Goal: Task Accomplishment & Management: Manage account settings

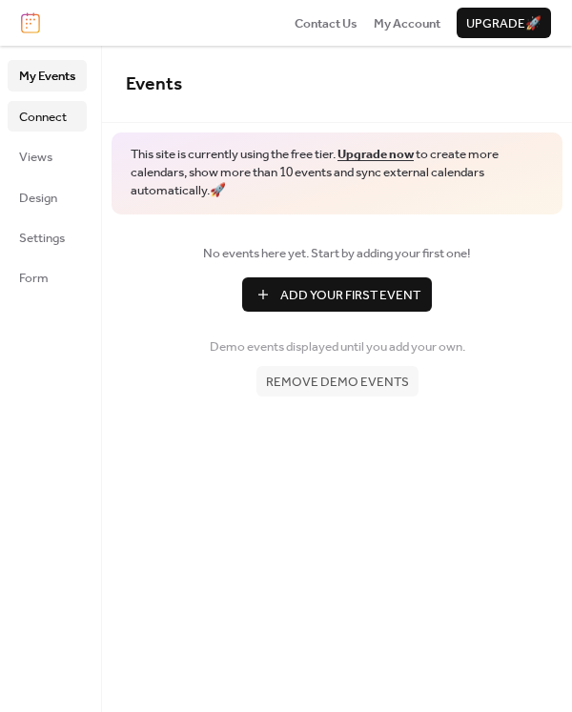
click at [54, 115] on span "Connect" at bounding box center [43, 117] width 48 height 19
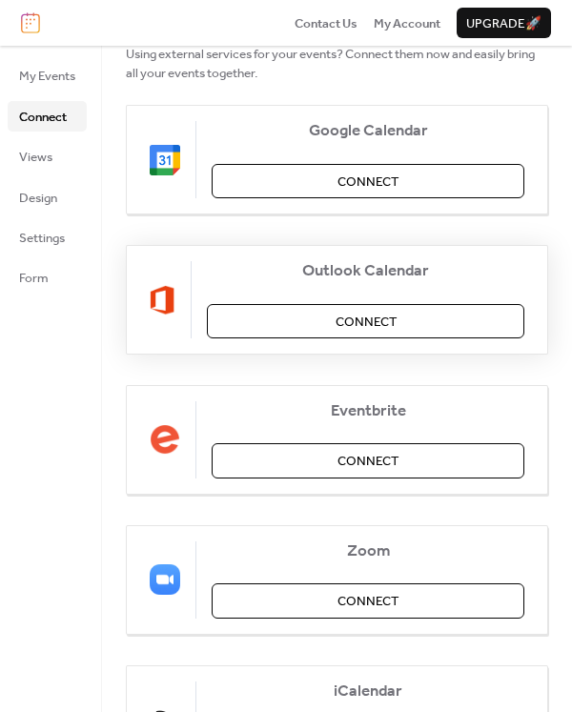
scroll to position [224, 0]
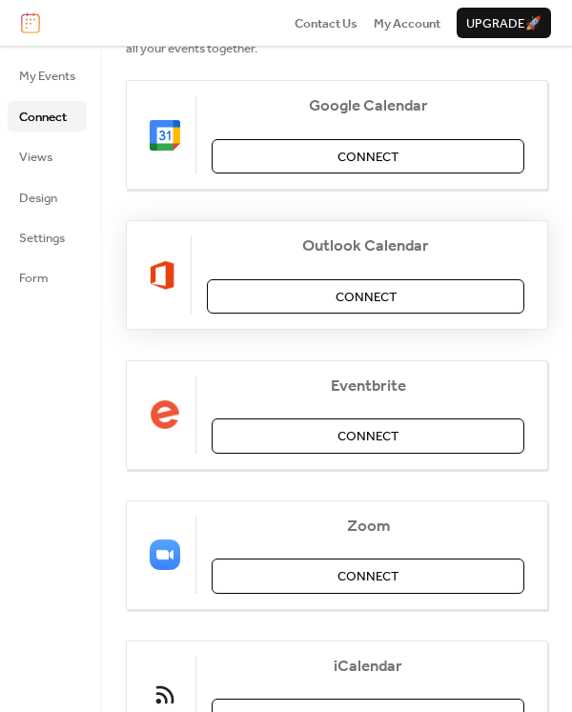
click at [347, 296] on span "Connect" at bounding box center [366, 297] width 61 height 19
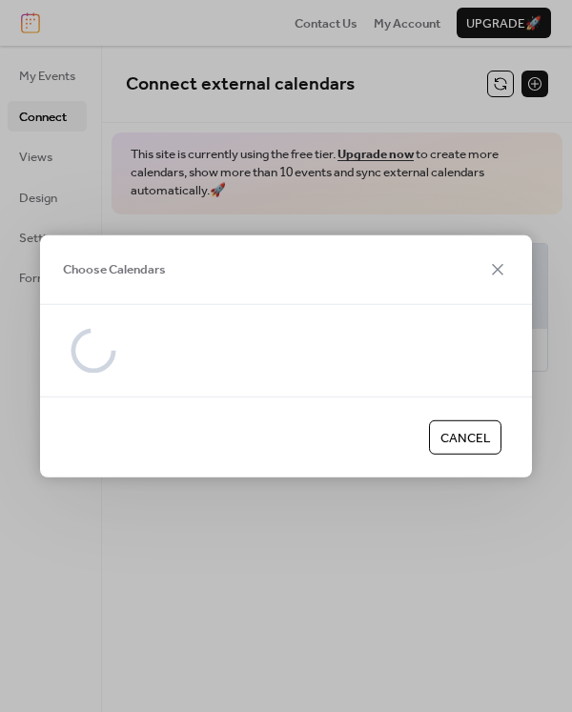
scroll to position [0, 0]
click at [159, 314] on div at bounding box center [286, 350] width 492 height 92
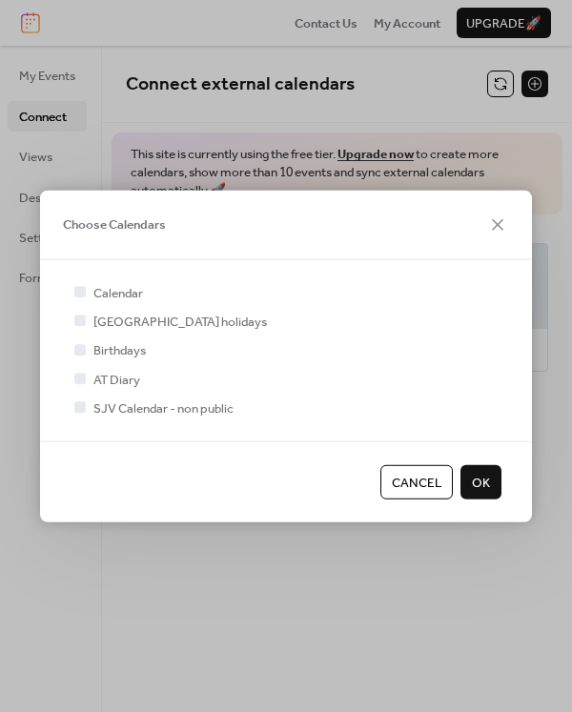
click at [401, 476] on span "Cancel" at bounding box center [417, 482] width 50 height 19
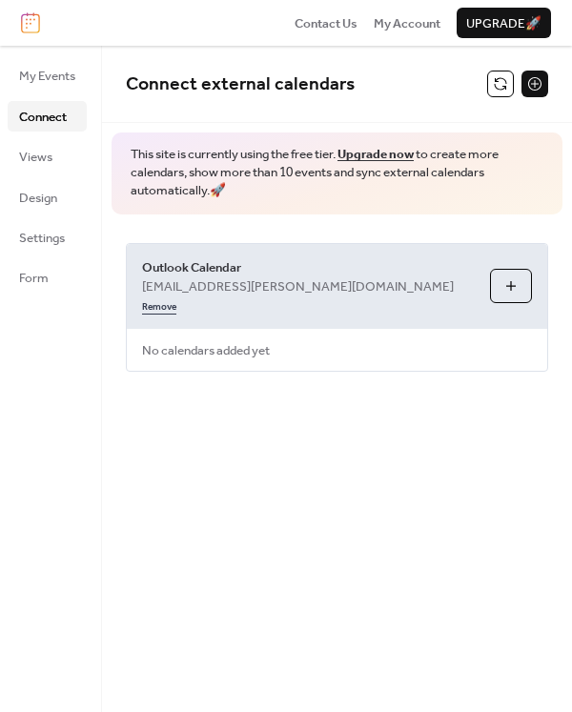
click at [176, 296] on link "Remove" at bounding box center [159, 305] width 34 height 19
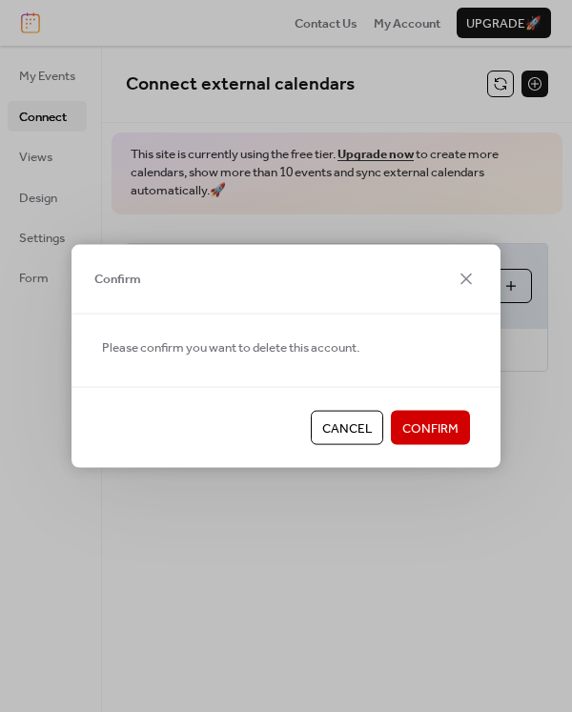
click at [454, 424] on span "Confirm" at bounding box center [430, 428] width 56 height 19
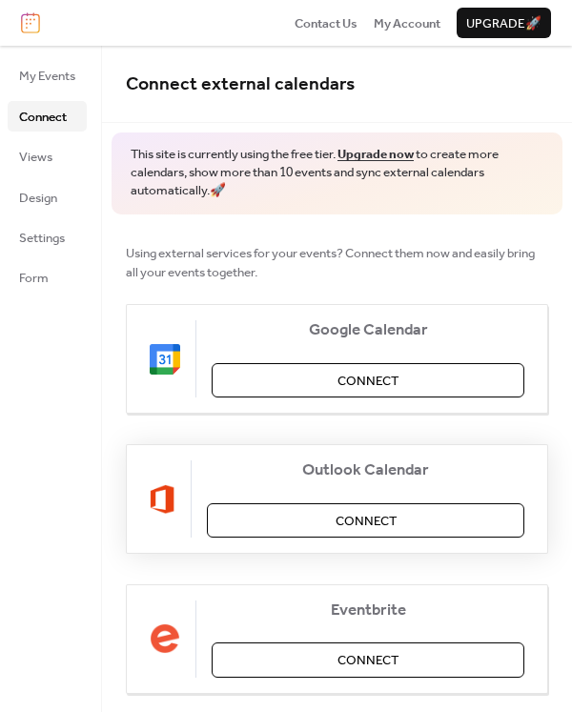
click at [369, 512] on span "Connect" at bounding box center [366, 521] width 61 height 19
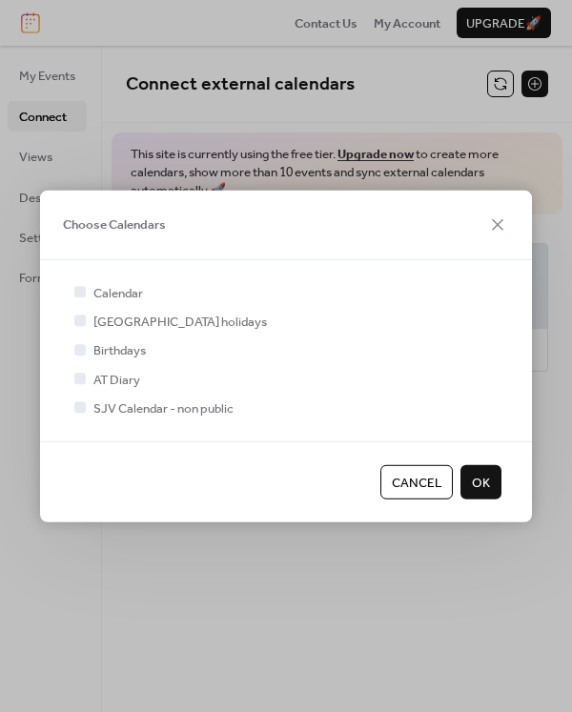
click at [416, 480] on span "Cancel" at bounding box center [417, 482] width 50 height 19
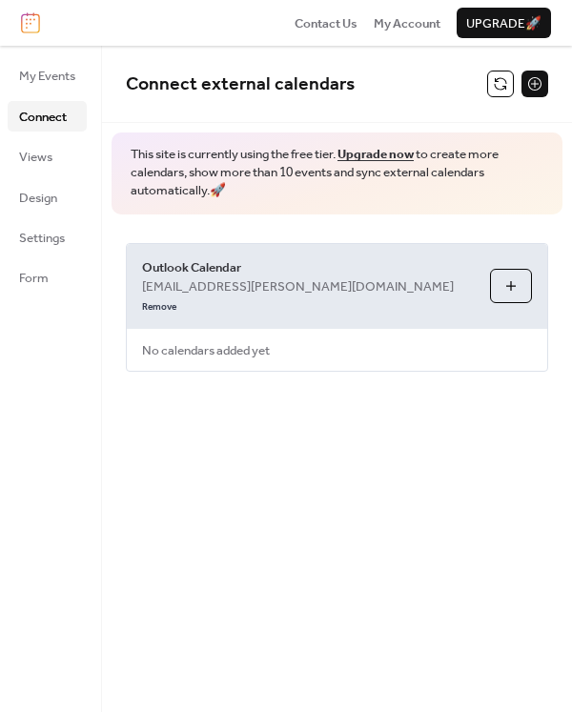
click at [536, 93] on button at bounding box center [534, 84] width 27 height 27
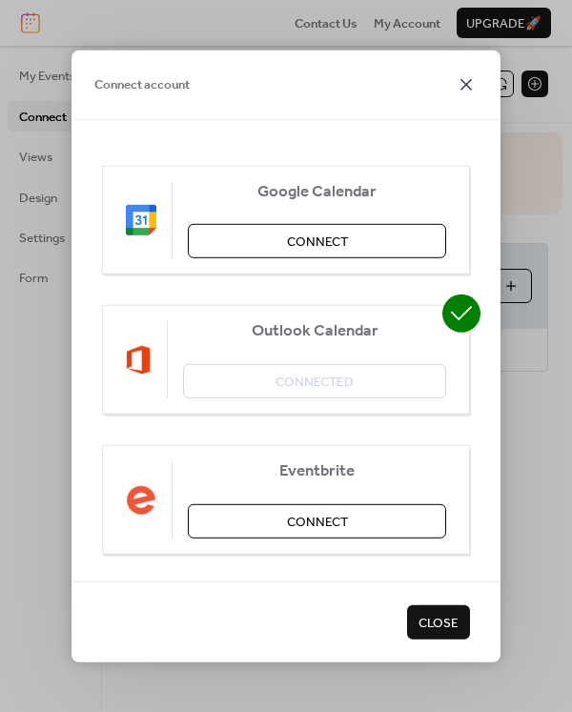
click at [464, 79] on icon at bounding box center [466, 83] width 23 height 23
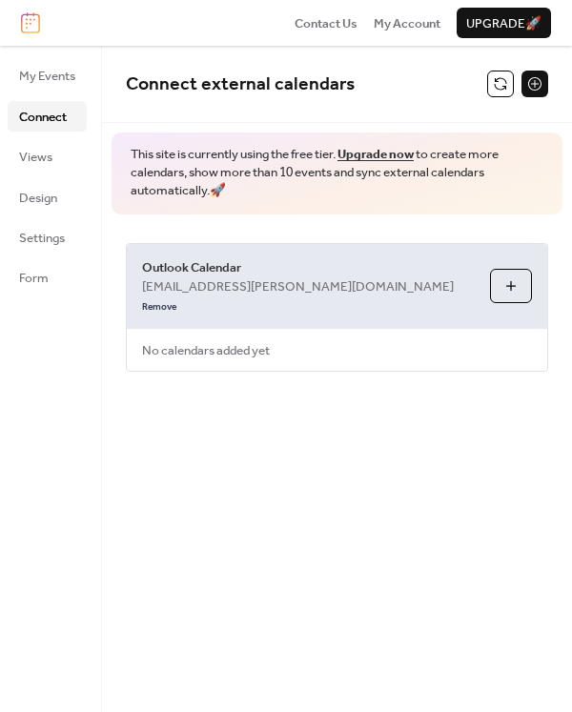
click at [500, 269] on button "Choose Calendars" at bounding box center [511, 286] width 42 height 34
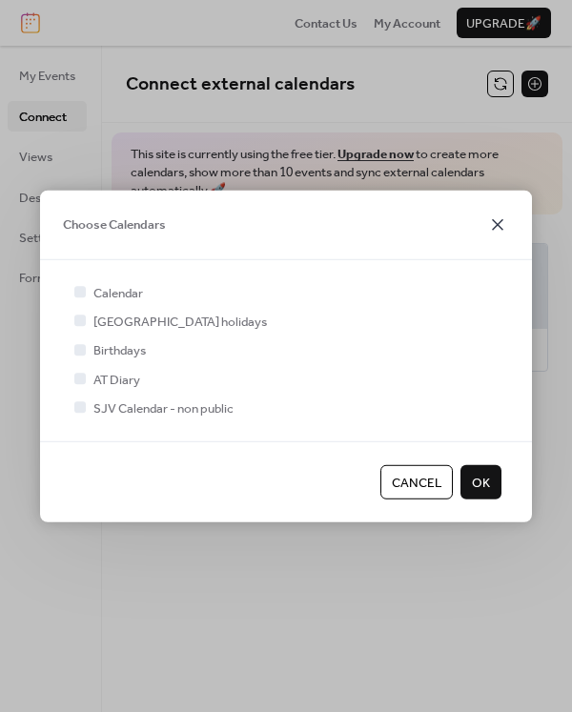
click at [501, 229] on icon at bounding box center [497, 223] width 11 height 11
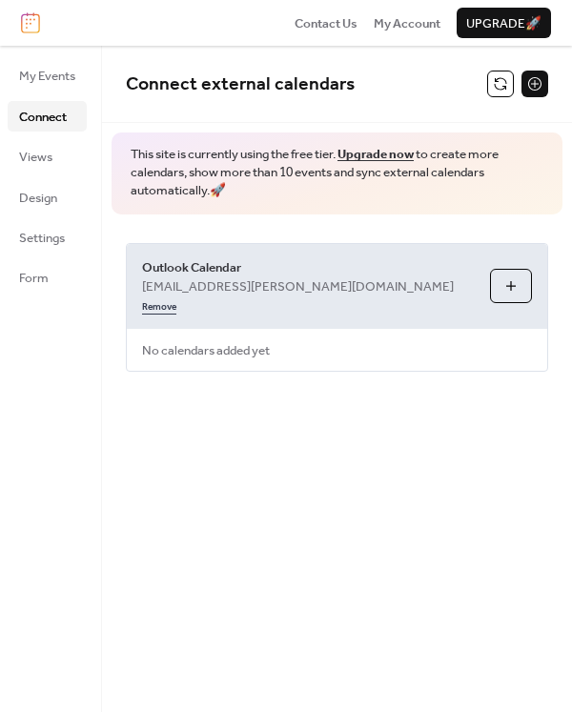
click at [176, 296] on link "Remove" at bounding box center [159, 305] width 34 height 19
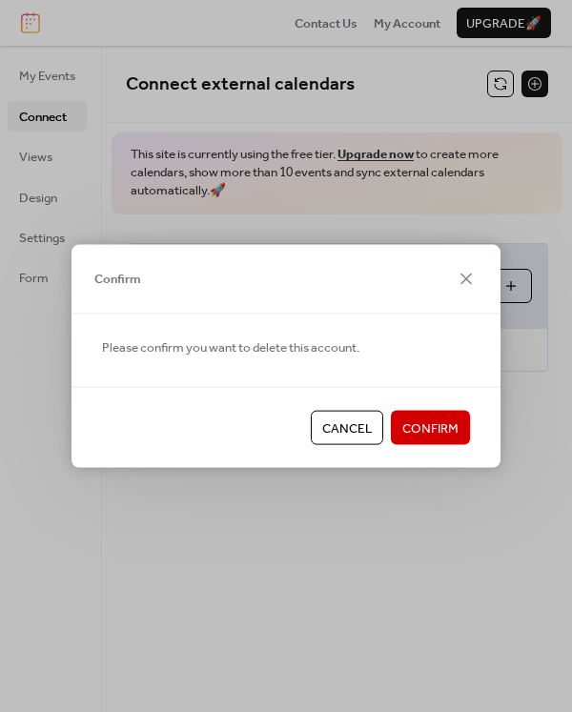
click at [447, 420] on span "Confirm" at bounding box center [430, 428] width 56 height 19
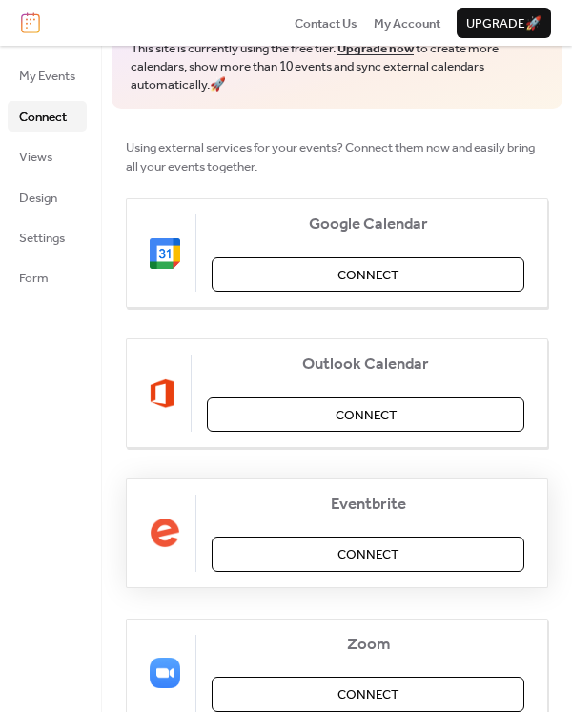
scroll to position [107, 0]
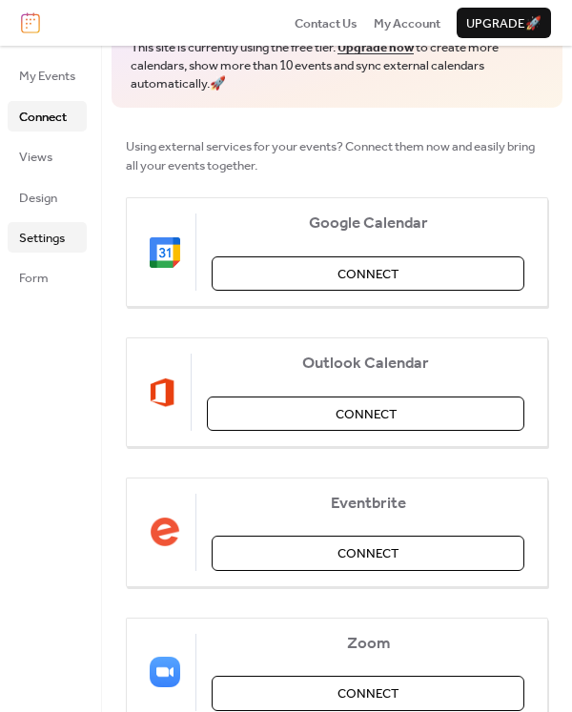
click at [53, 232] on span "Settings" at bounding box center [42, 238] width 46 height 19
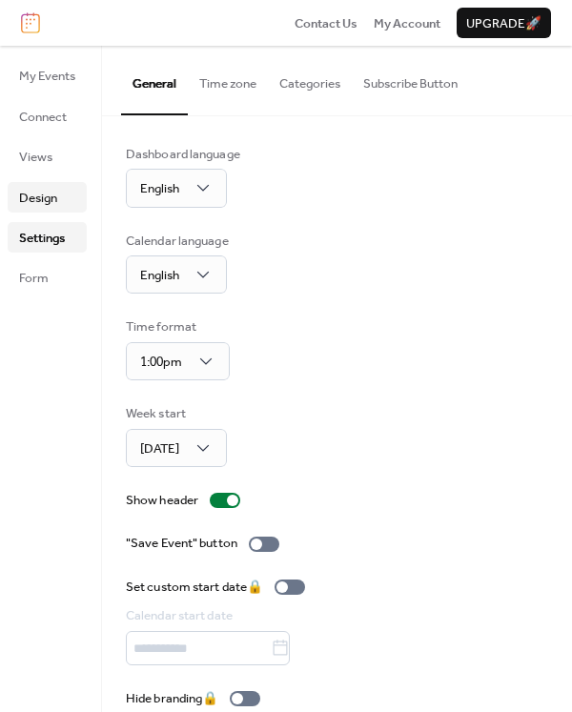
click at [35, 199] on span "Design" at bounding box center [38, 198] width 38 height 19
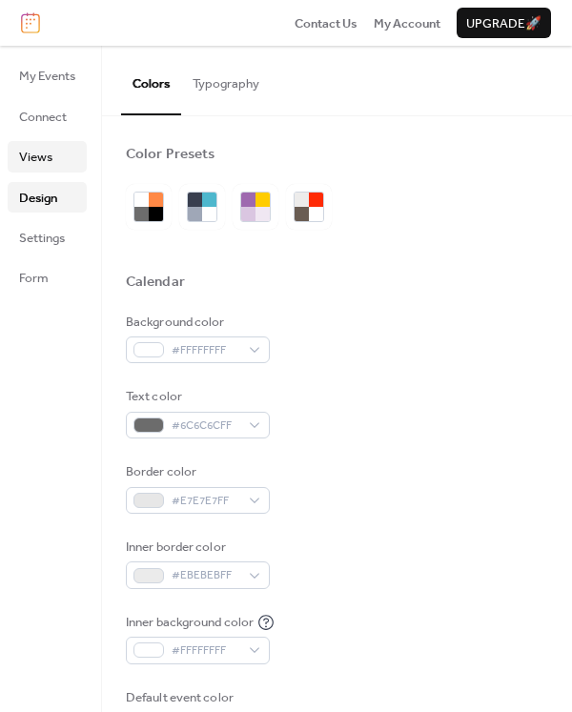
click at [44, 151] on span "Views" at bounding box center [35, 157] width 33 height 19
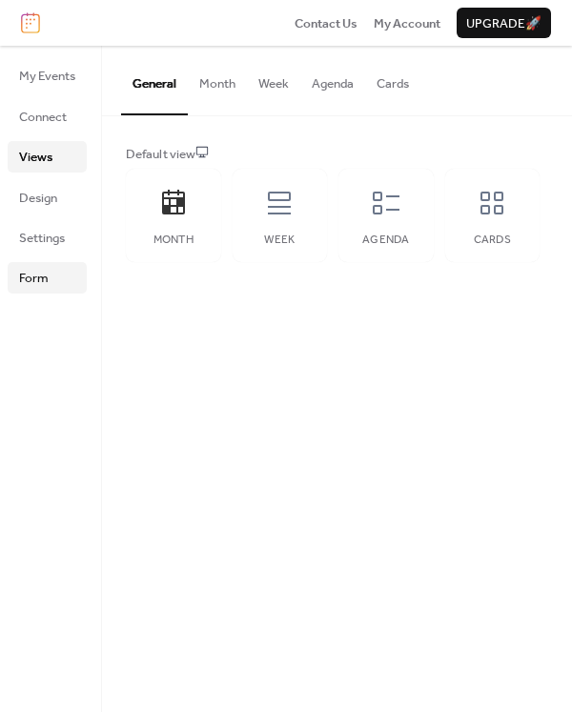
click at [26, 269] on span "Form" at bounding box center [34, 278] width 30 height 19
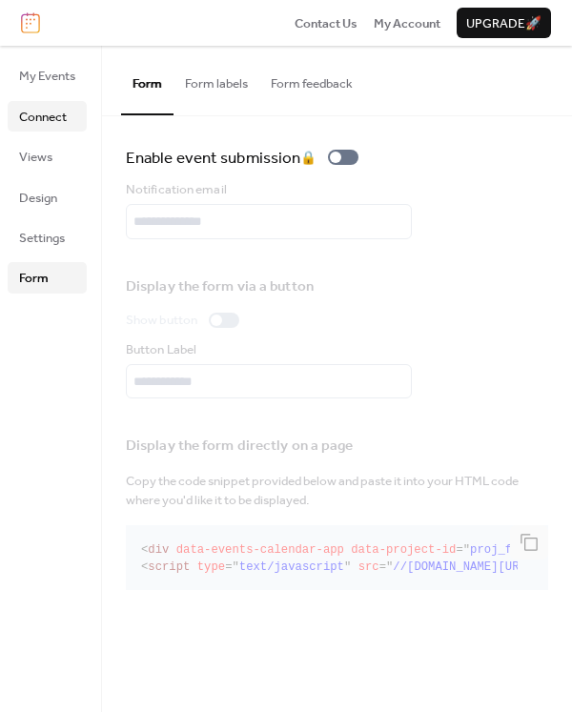
click at [46, 113] on span "Connect" at bounding box center [43, 117] width 48 height 19
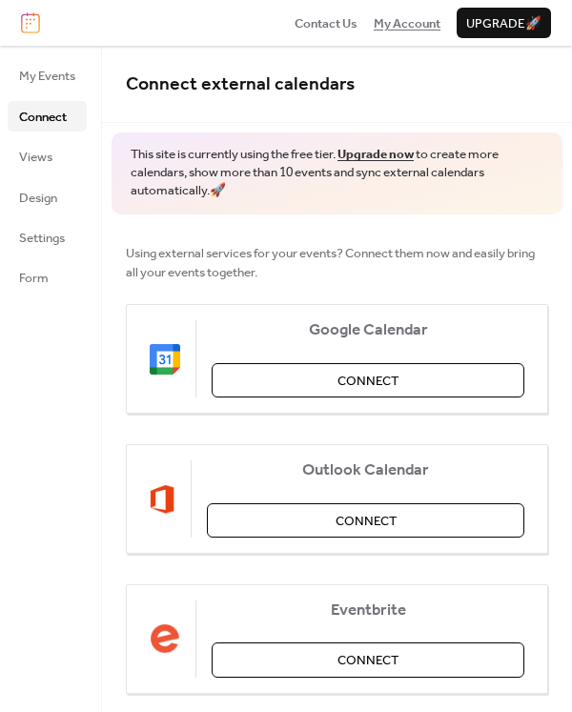
click at [374, 27] on span "My Account" at bounding box center [407, 23] width 67 height 19
click at [398, 31] on span "My Account" at bounding box center [407, 23] width 67 height 19
click at [283, 523] on button "Connect" at bounding box center [365, 520] width 317 height 34
click at [173, 305] on div "Google Calendar Connect" at bounding box center [337, 359] width 422 height 110
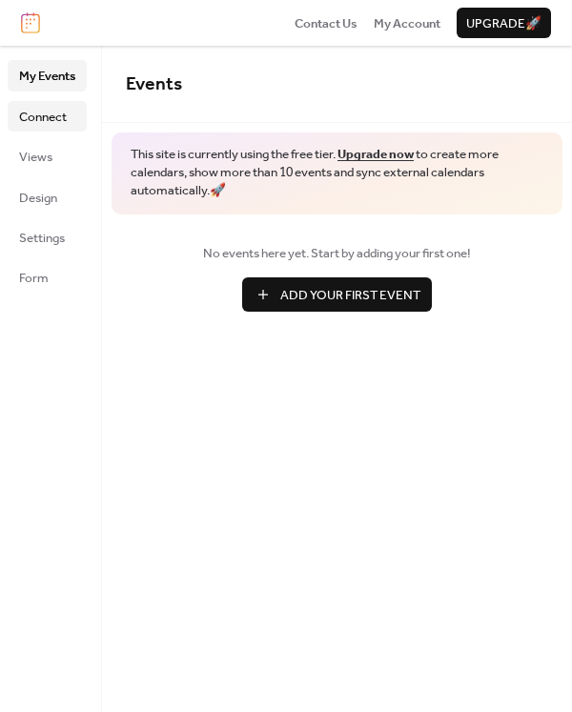
click at [50, 118] on span "Connect" at bounding box center [43, 117] width 48 height 19
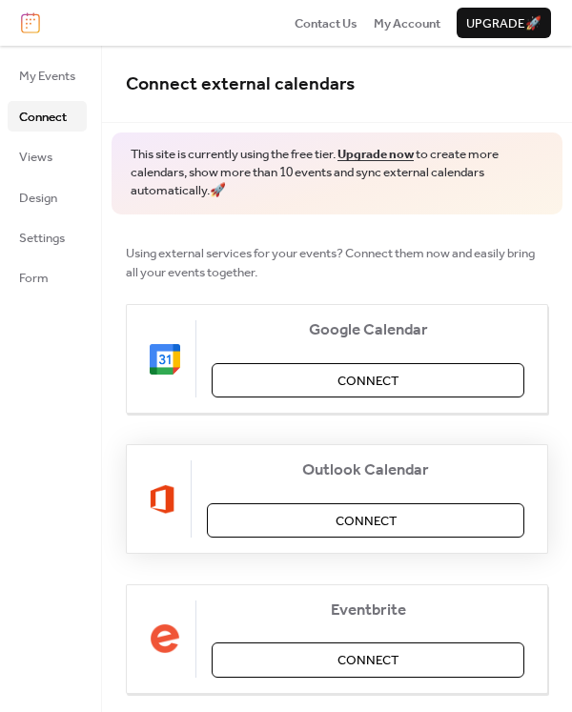
click at [330, 517] on button "Connect" at bounding box center [365, 520] width 317 height 34
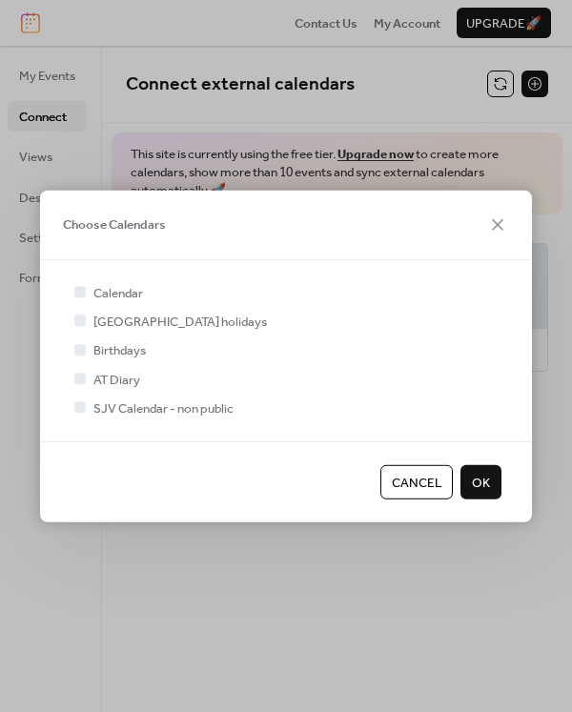
click at [409, 487] on span "Cancel" at bounding box center [417, 482] width 50 height 19
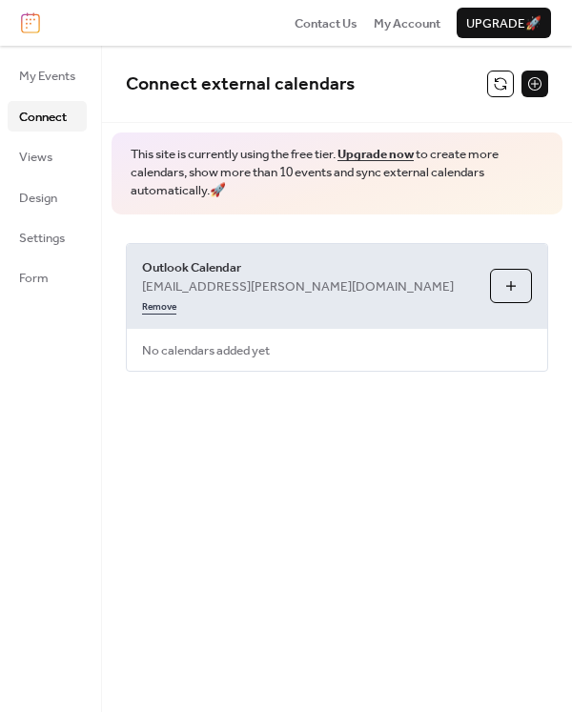
click at [176, 296] on link "Remove" at bounding box center [159, 305] width 34 height 19
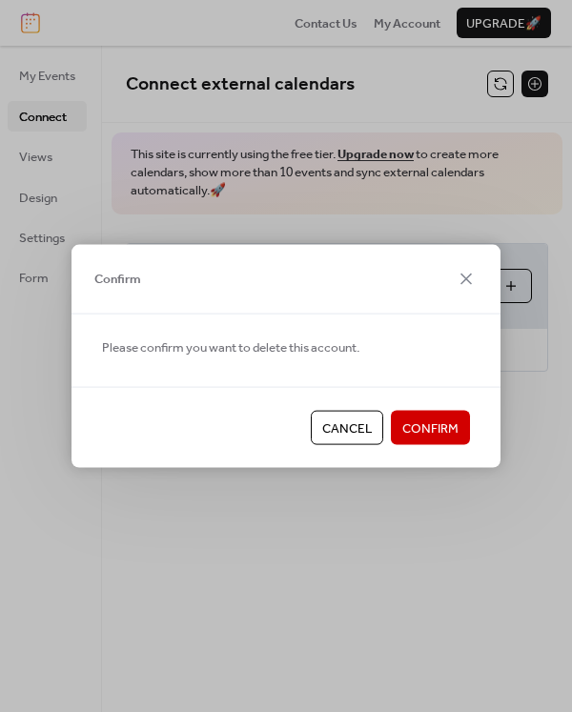
click at [459, 418] on button "Confirm" at bounding box center [430, 428] width 79 height 34
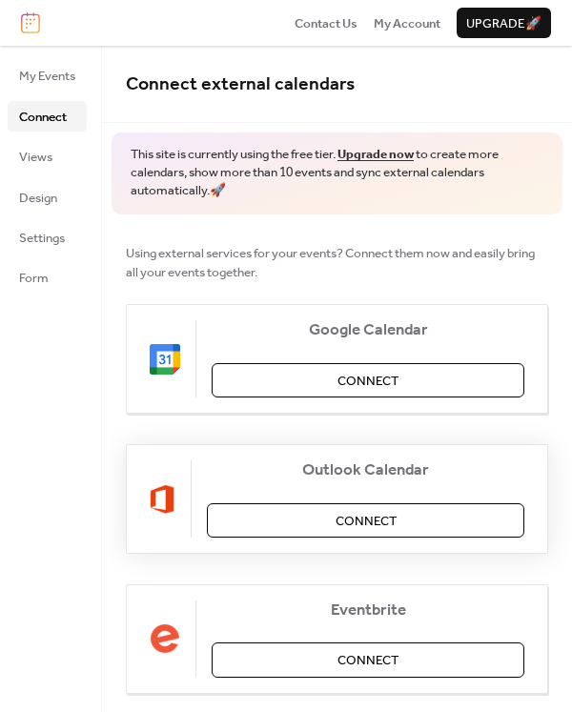
click at [388, 512] on span "Connect" at bounding box center [366, 521] width 61 height 19
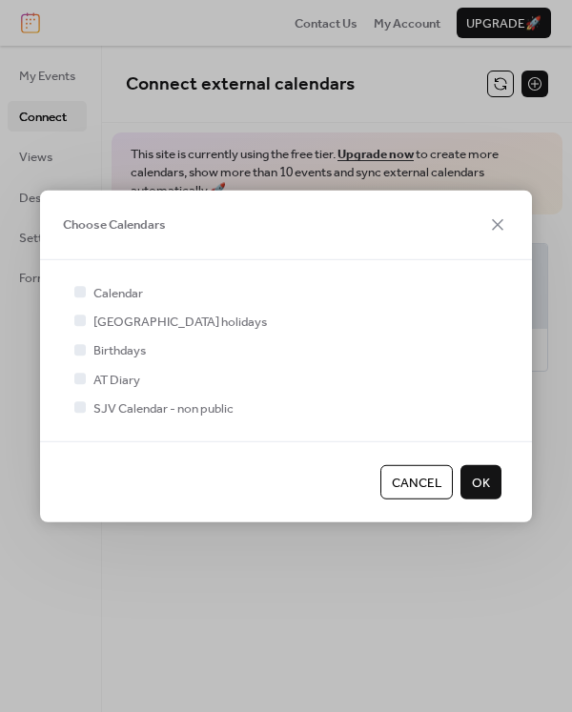
click at [410, 478] on span "Cancel" at bounding box center [417, 482] width 50 height 19
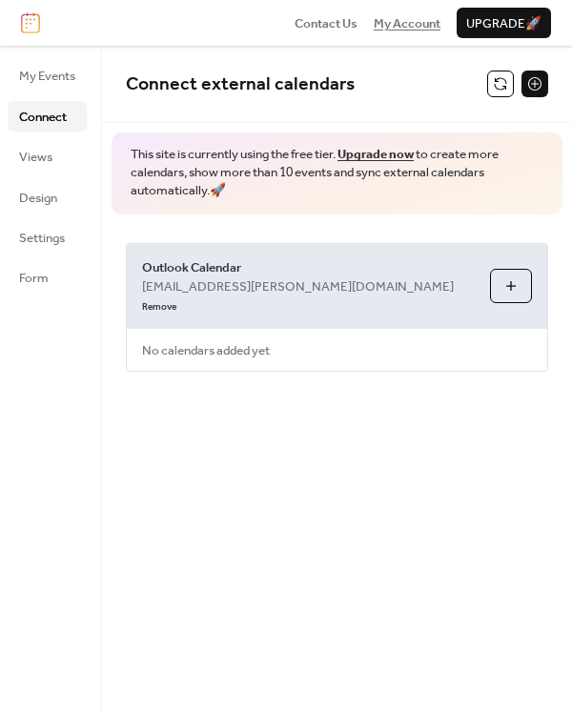
click at [400, 20] on span "My Account" at bounding box center [407, 23] width 67 height 19
click at [417, 23] on span "My Account" at bounding box center [407, 23] width 67 height 19
click at [44, 164] on span "Views" at bounding box center [35, 157] width 33 height 19
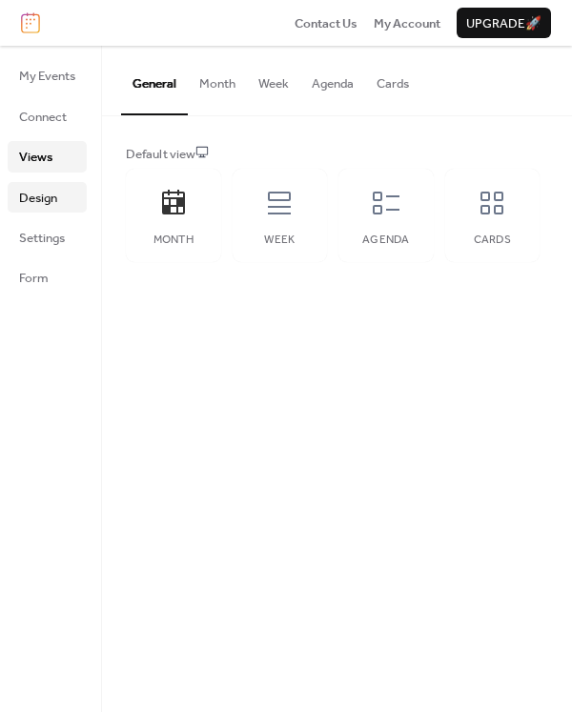
click at [42, 202] on span "Design" at bounding box center [38, 198] width 38 height 19
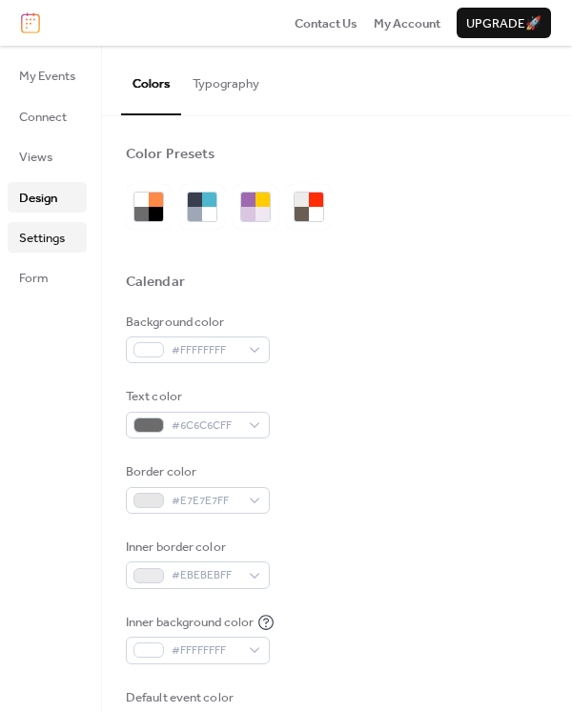
click at [51, 231] on span "Settings" at bounding box center [42, 238] width 46 height 19
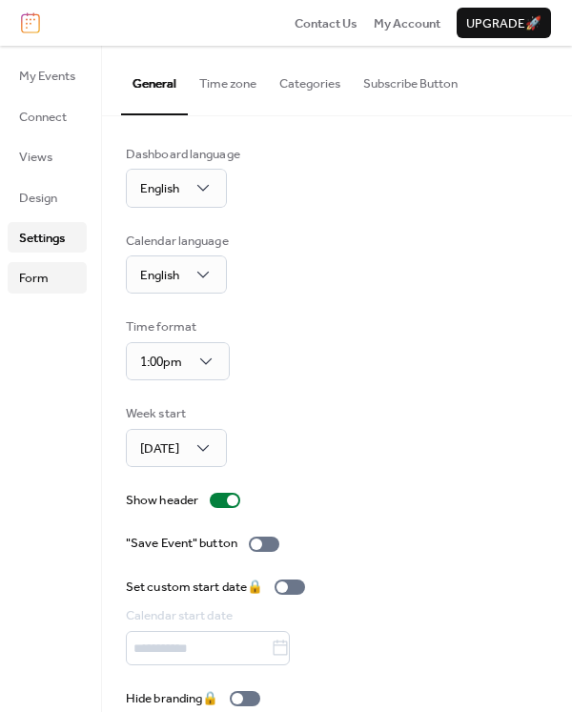
click at [30, 275] on span "Form" at bounding box center [34, 278] width 30 height 19
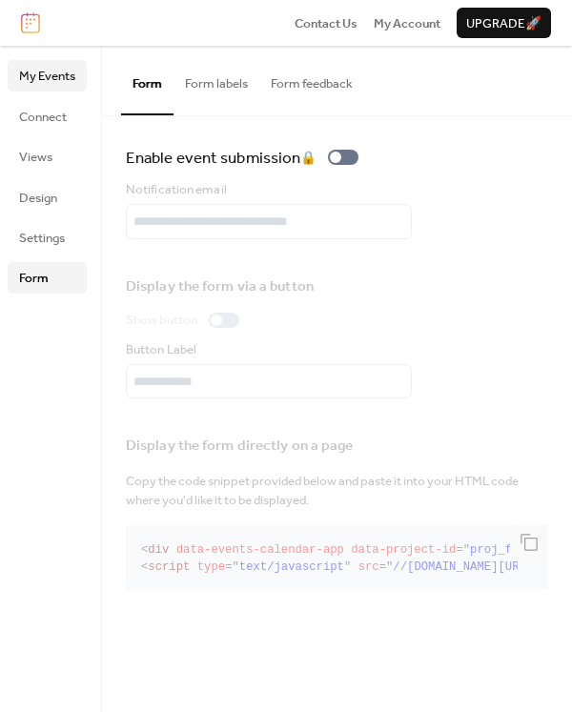
click at [52, 80] on span "My Events" at bounding box center [47, 76] width 56 height 19
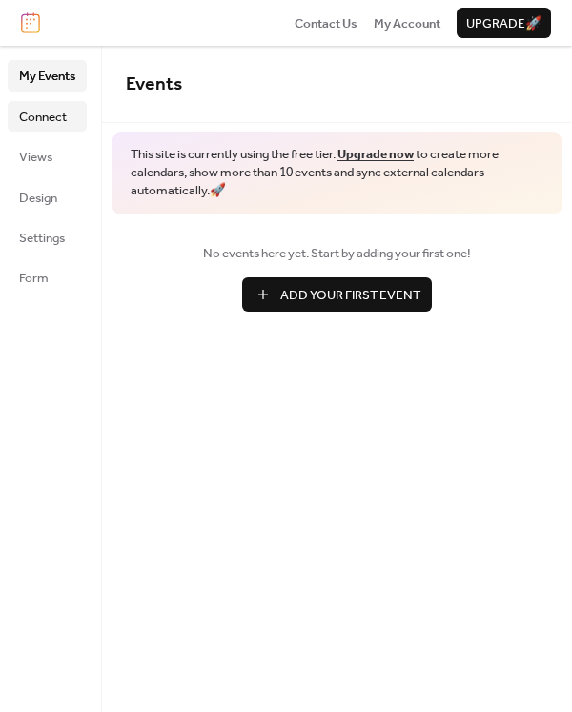
click at [32, 109] on span "Connect" at bounding box center [43, 117] width 48 height 19
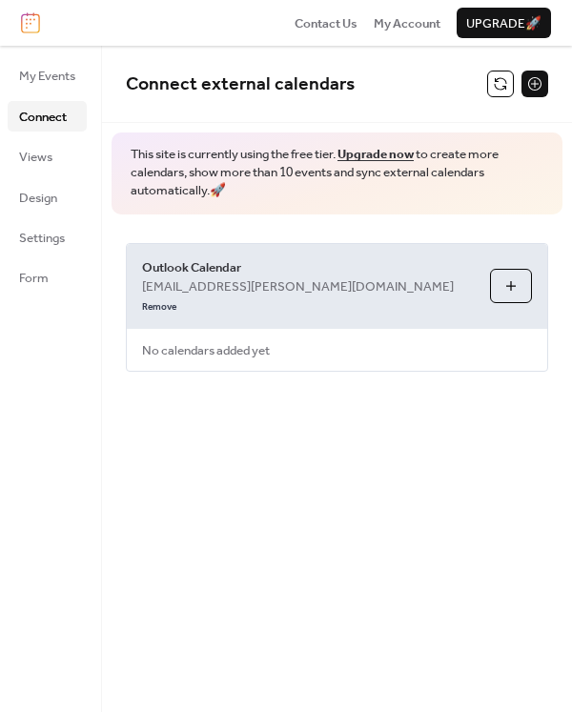
click at [542, 85] on button at bounding box center [534, 84] width 27 height 27
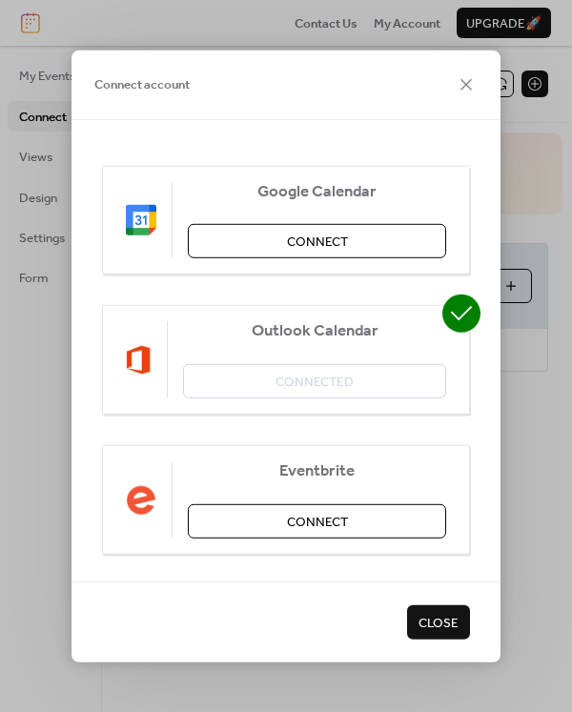
click at [369, 395] on div "Outlook Calendar Connected" at bounding box center [286, 360] width 368 height 110
click at [434, 621] on span "Close" at bounding box center [438, 622] width 40 height 19
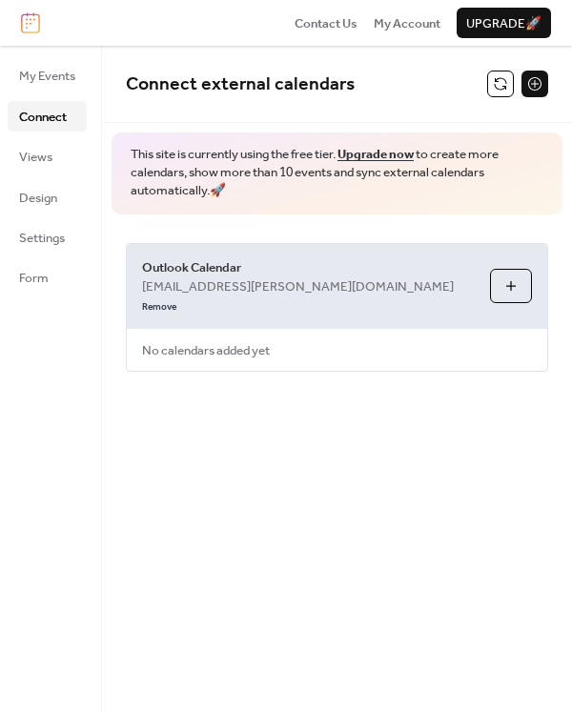
click at [325, 265] on span "Outlook Calendar" at bounding box center [308, 267] width 333 height 19
click at [221, 268] on span "Outlook Calendar" at bounding box center [308, 267] width 333 height 19
click at [219, 332] on span "No calendars added yet" at bounding box center [206, 351] width 158 height 42
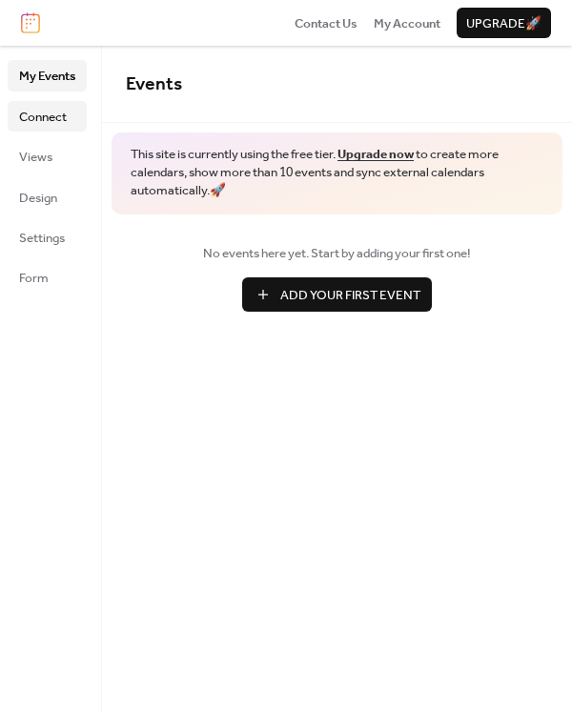
click at [72, 114] on link "Connect" at bounding box center [47, 116] width 79 height 31
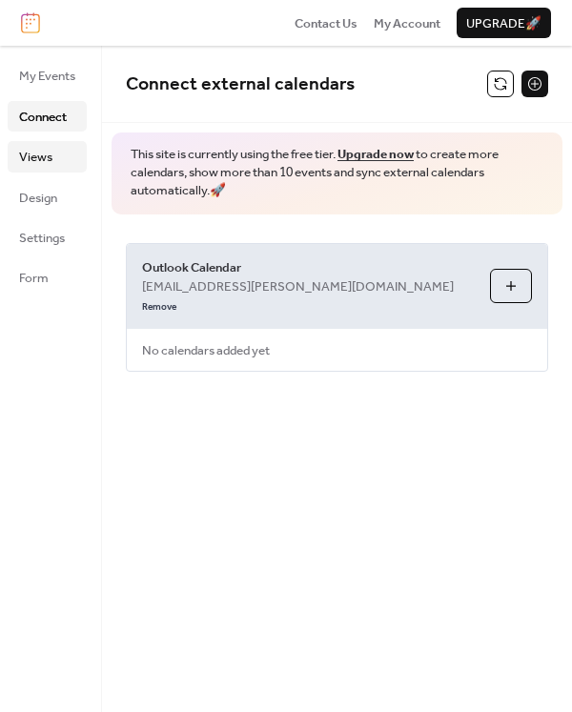
click at [41, 159] on span "Views" at bounding box center [35, 157] width 33 height 19
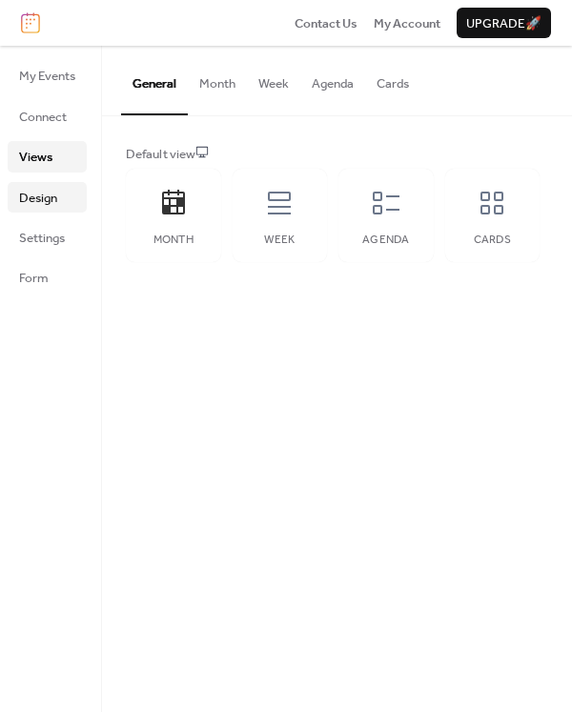
click at [29, 190] on span "Design" at bounding box center [38, 198] width 38 height 19
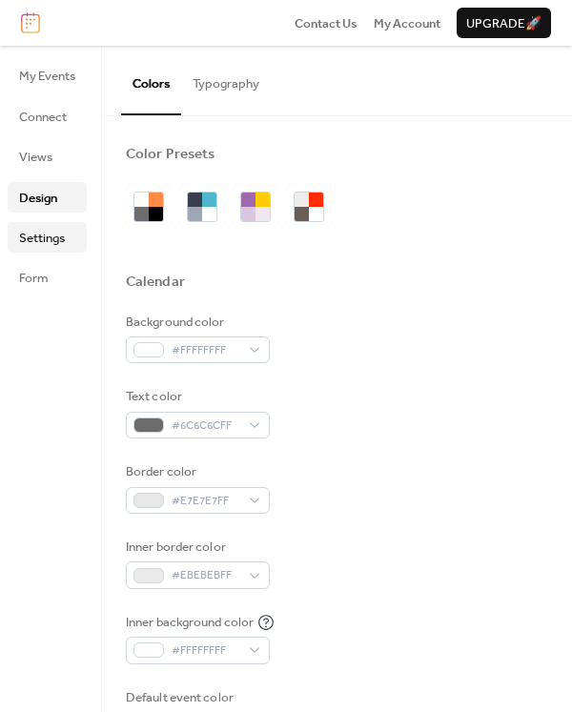
click at [44, 229] on span "Settings" at bounding box center [42, 238] width 46 height 19
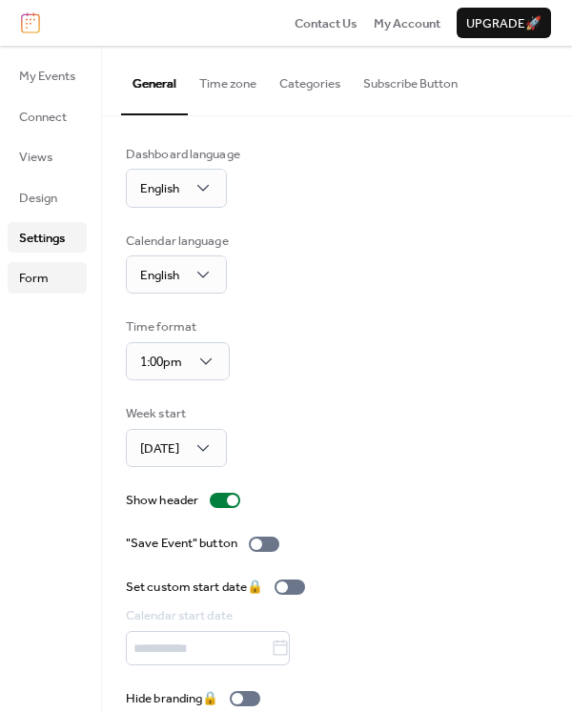
click at [45, 269] on span "Form" at bounding box center [34, 278] width 30 height 19
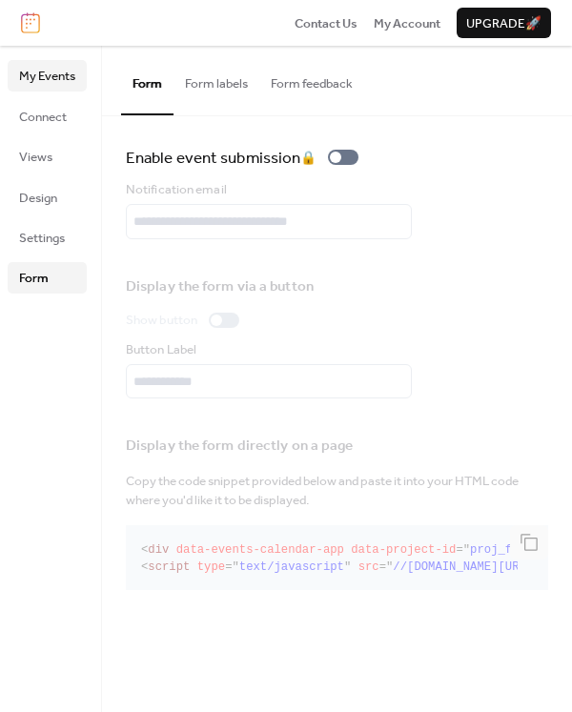
click at [39, 82] on span "My Events" at bounding box center [47, 76] width 56 height 19
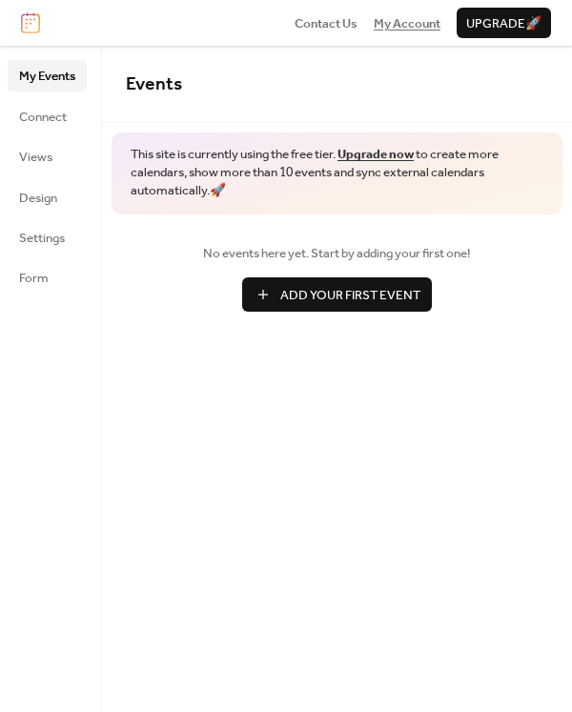
click at [413, 16] on span "My Account" at bounding box center [407, 23] width 67 height 19
